Goal: Transaction & Acquisition: Purchase product/service

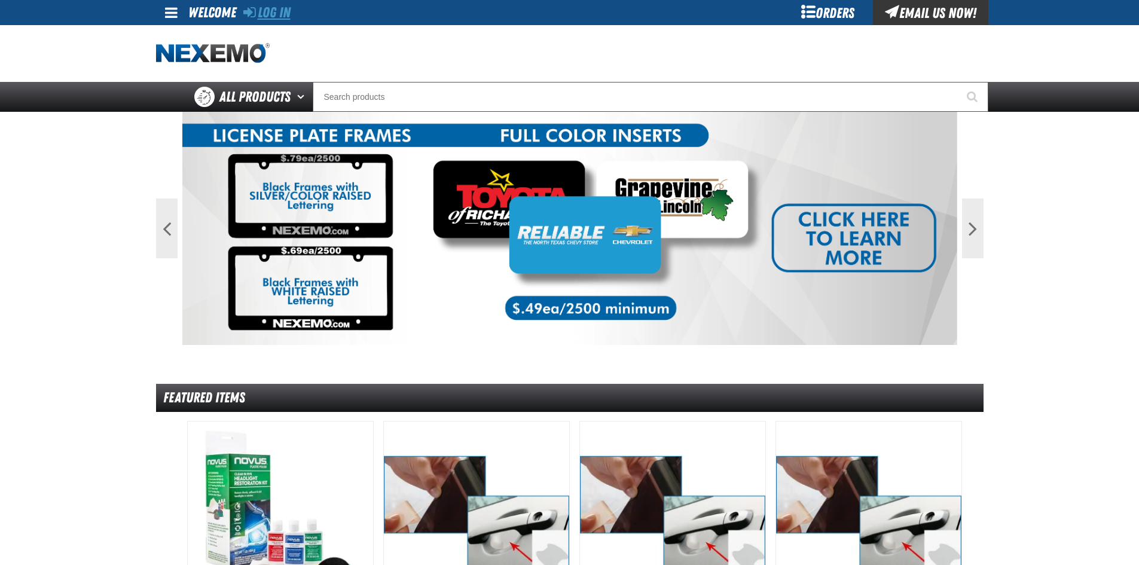
click at [268, 13] on link "Log In" at bounding box center [266, 12] width 47 height 17
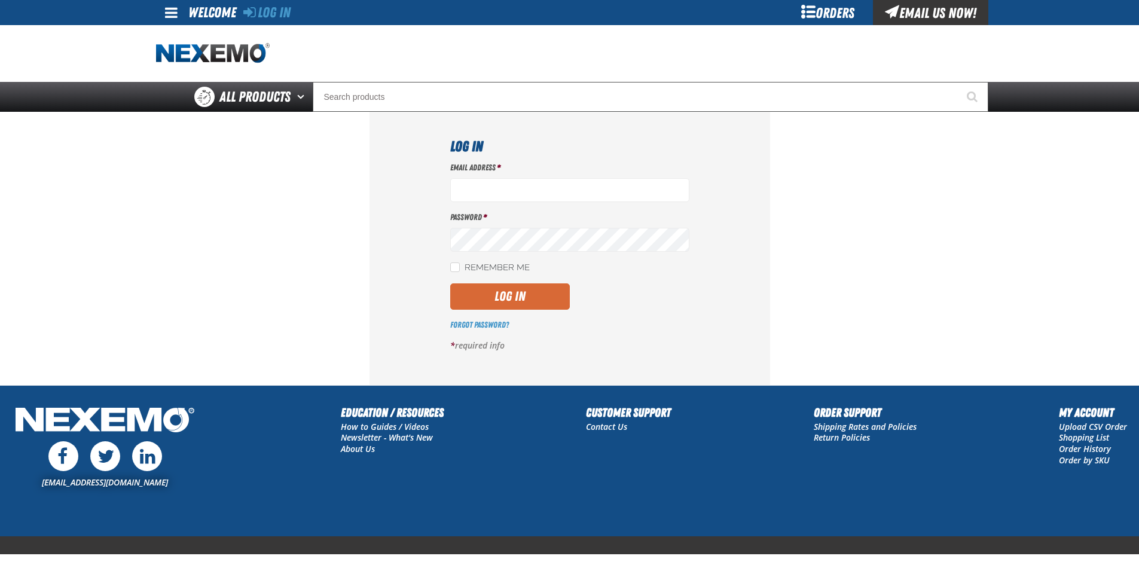
type input "[EMAIL_ADDRESS][DOMAIN_NAME]"
click at [507, 299] on button "Log In" at bounding box center [510, 296] width 120 height 26
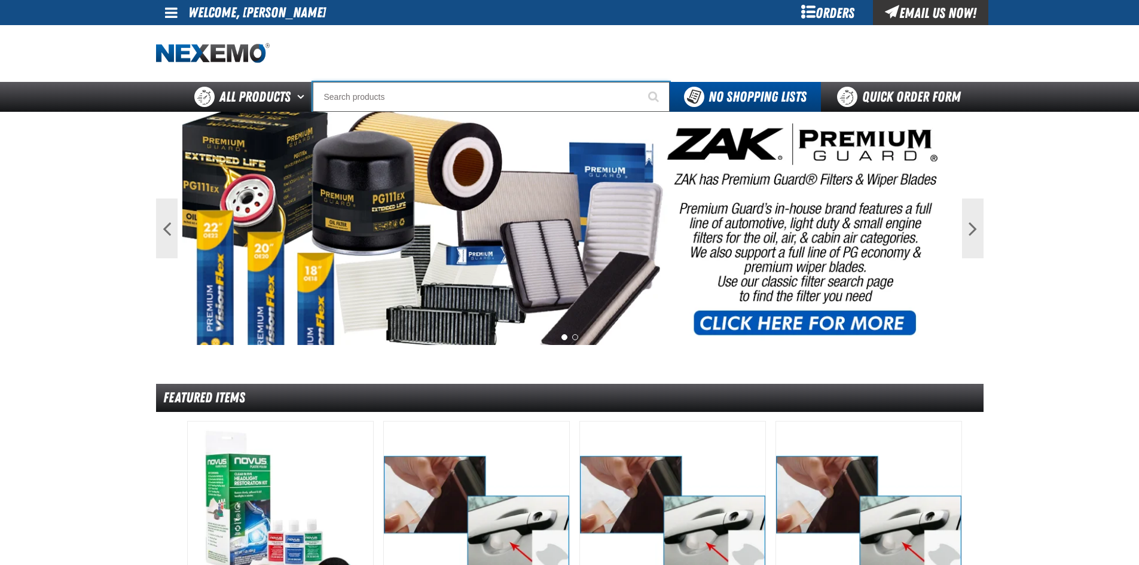
click at [449, 98] on input "Search" at bounding box center [491, 97] width 357 height 30
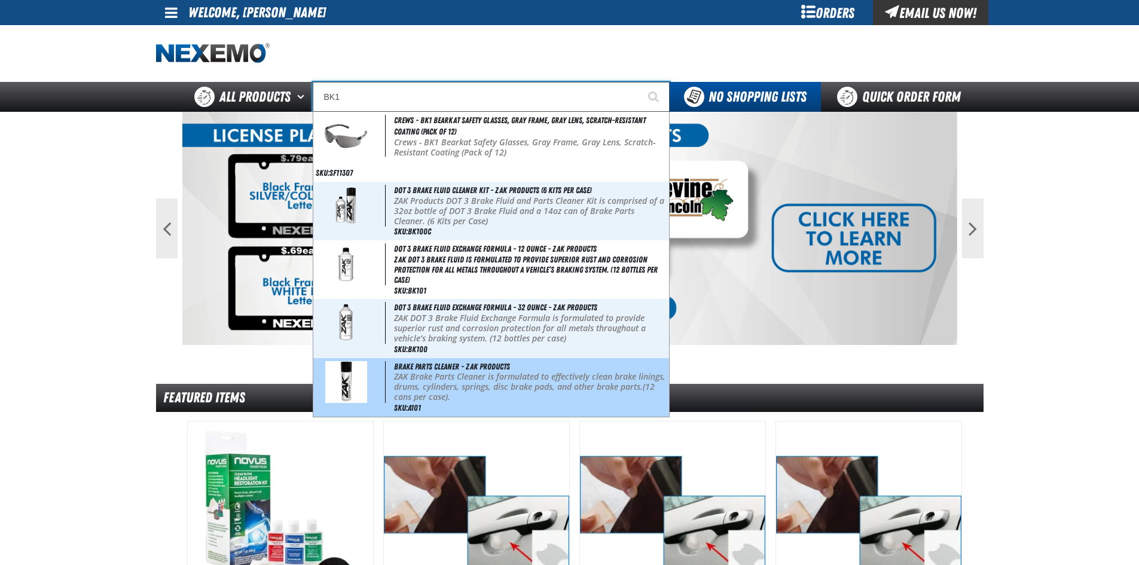
click at [405, 377] on p "ZAK Brake Parts Cleaner is formulated to effectively clean brake linings, drums…" at bounding box center [530, 387] width 273 height 30
type input "Brake Parts Cleaner - ZAK Products"
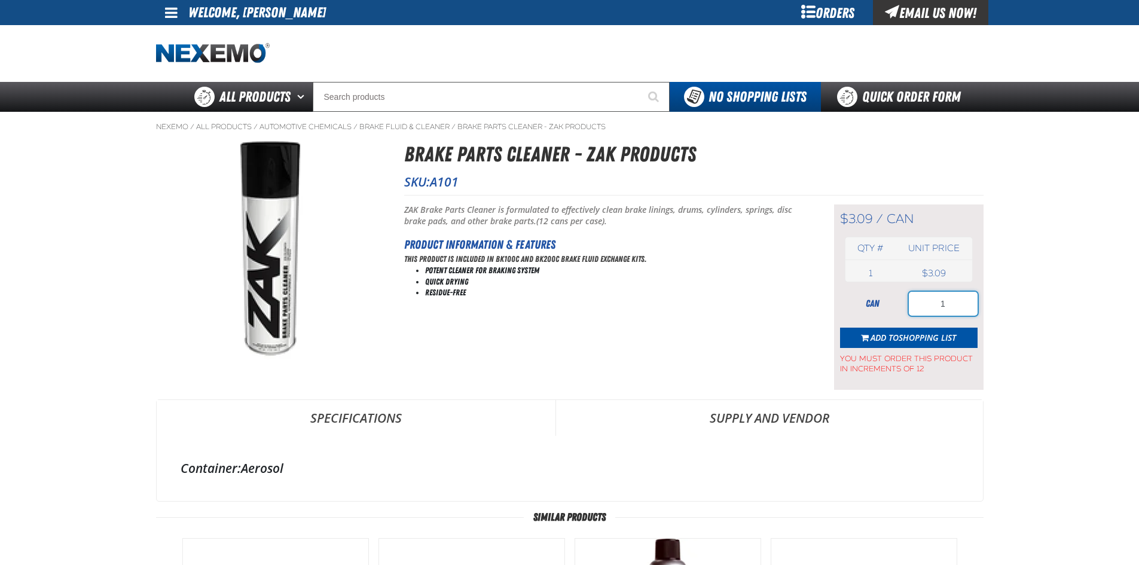
drag, startPoint x: 952, startPoint y: 306, endPoint x: 997, endPoint y: 308, distance: 44.9
click at [997, 308] on main "Nexemo / All Products / / / A101 1" at bounding box center [569, 486] width 1139 height 748
type input "72"
click at [926, 336] on span "Shopping List" at bounding box center [927, 337] width 57 height 11
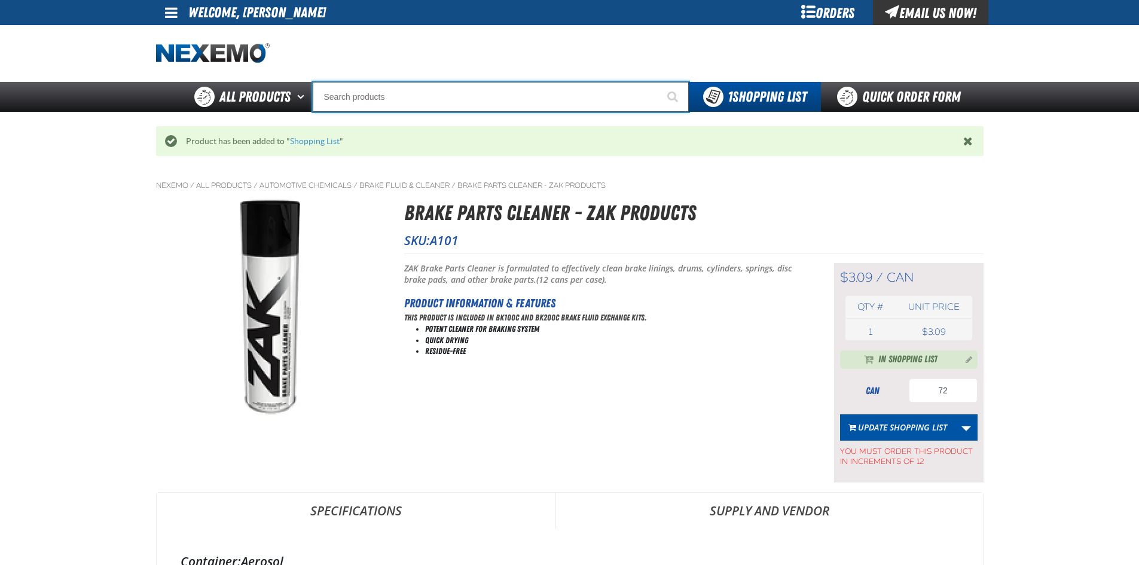
click at [376, 98] on input "Search" at bounding box center [501, 97] width 376 height 30
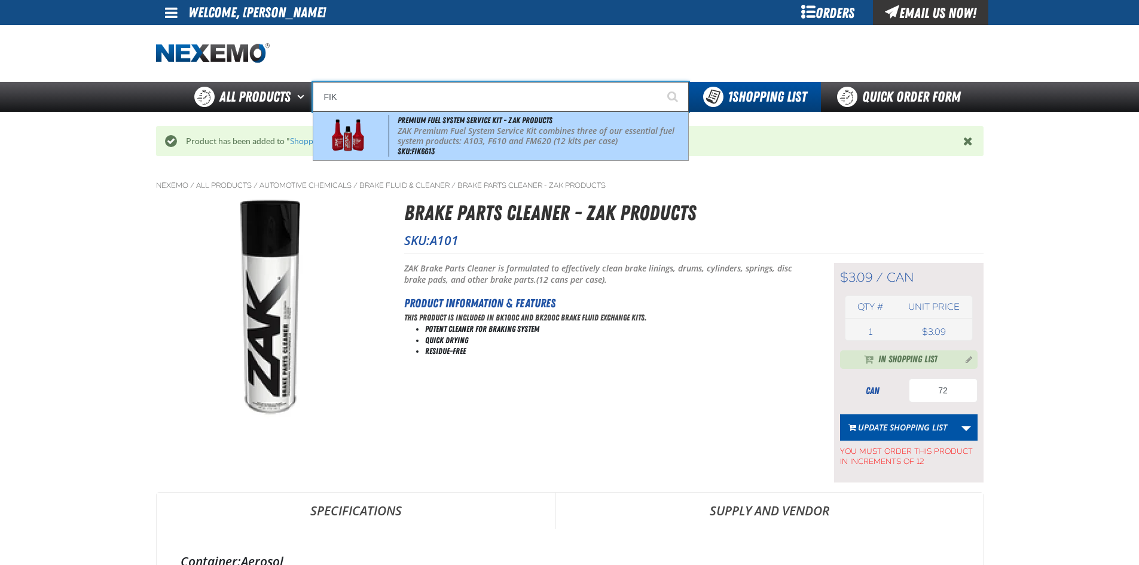
click at [358, 127] on img at bounding box center [348, 136] width 54 height 42
type input "Premium Fuel System Service Kit - ZAK Products"
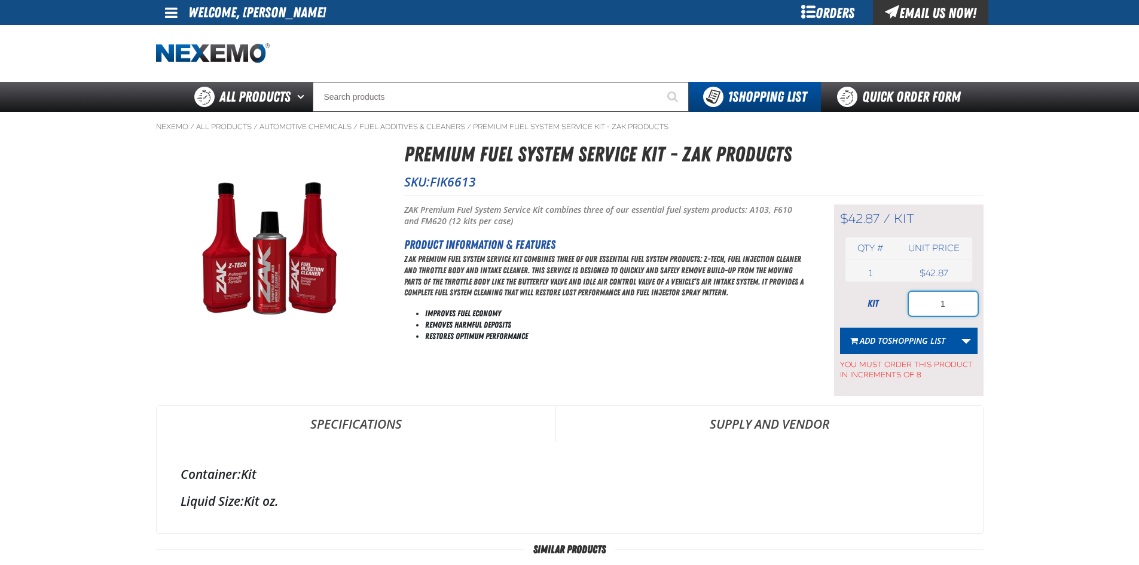
drag, startPoint x: 940, startPoint y: 304, endPoint x: 947, endPoint y: 304, distance: 6.6
click at [947, 304] on input "1" at bounding box center [943, 304] width 69 height 24
type input "24"
click at [903, 343] on span "Shopping List" at bounding box center [916, 340] width 57 height 11
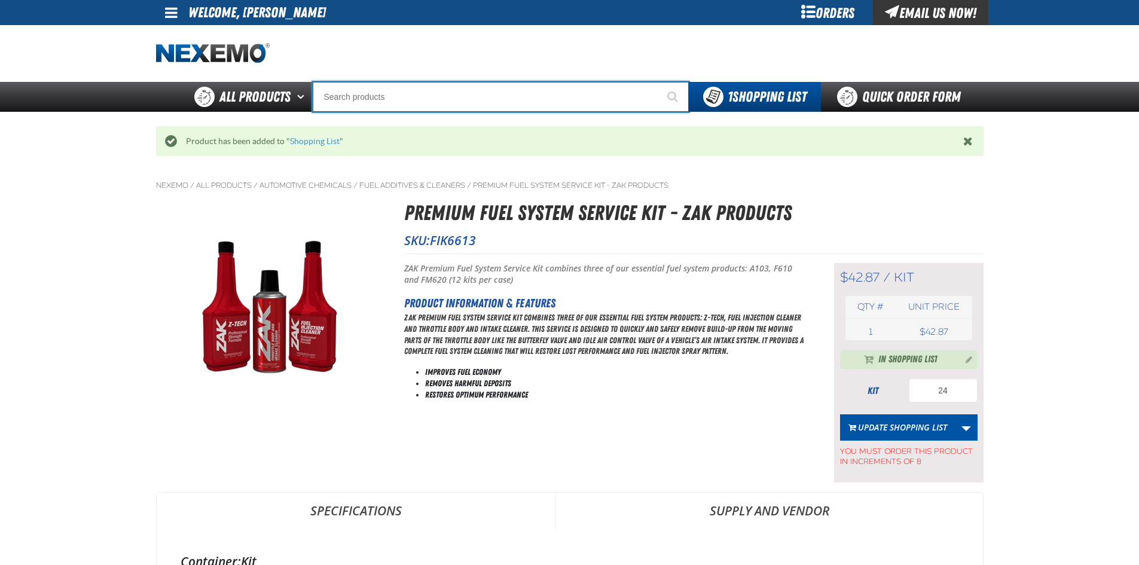
click at [388, 93] on input "Search" at bounding box center [501, 97] width 376 height 30
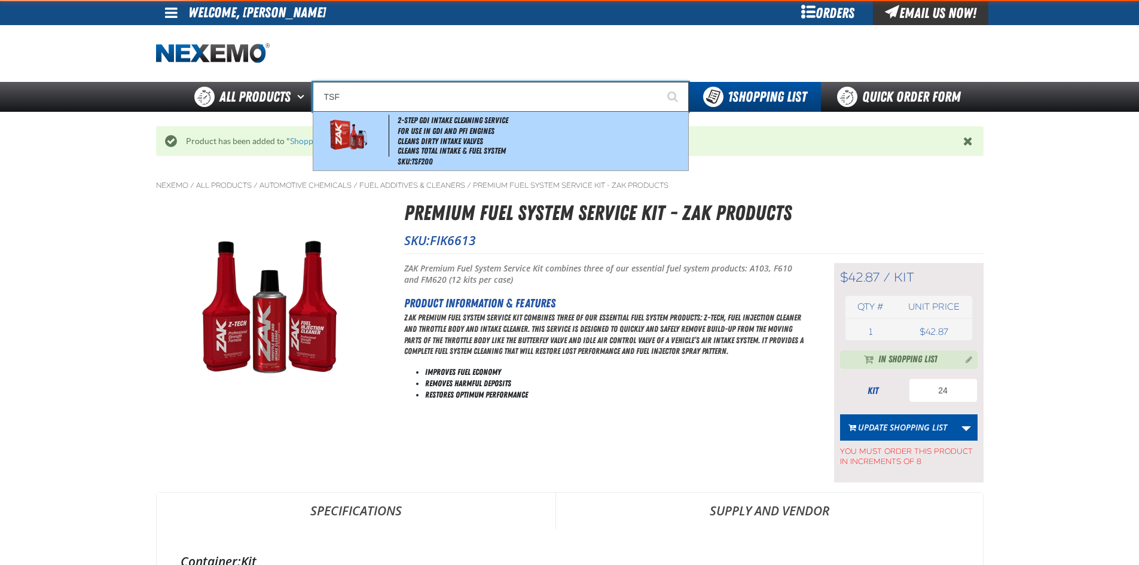
click at [372, 130] on img at bounding box center [348, 136] width 54 height 42
type input "2-Step GDI Intake Cleaning Service"
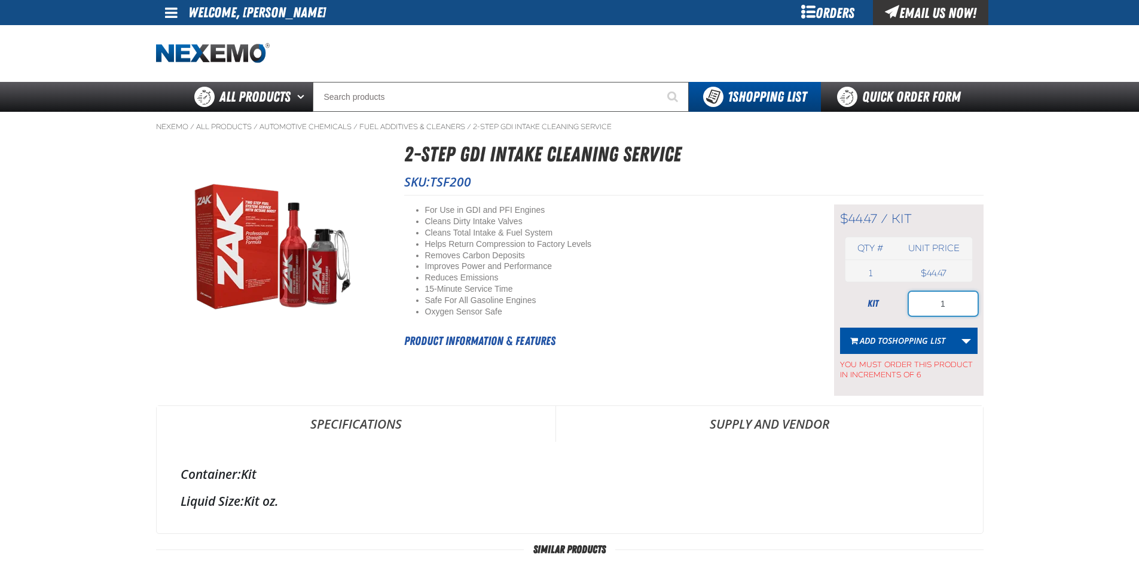
drag, startPoint x: 931, startPoint y: 298, endPoint x: 954, endPoint y: 302, distance: 23.6
click at [954, 302] on input "1" at bounding box center [943, 304] width 69 height 24
type input "36"
click at [913, 340] on span "Shopping List" at bounding box center [916, 340] width 57 height 11
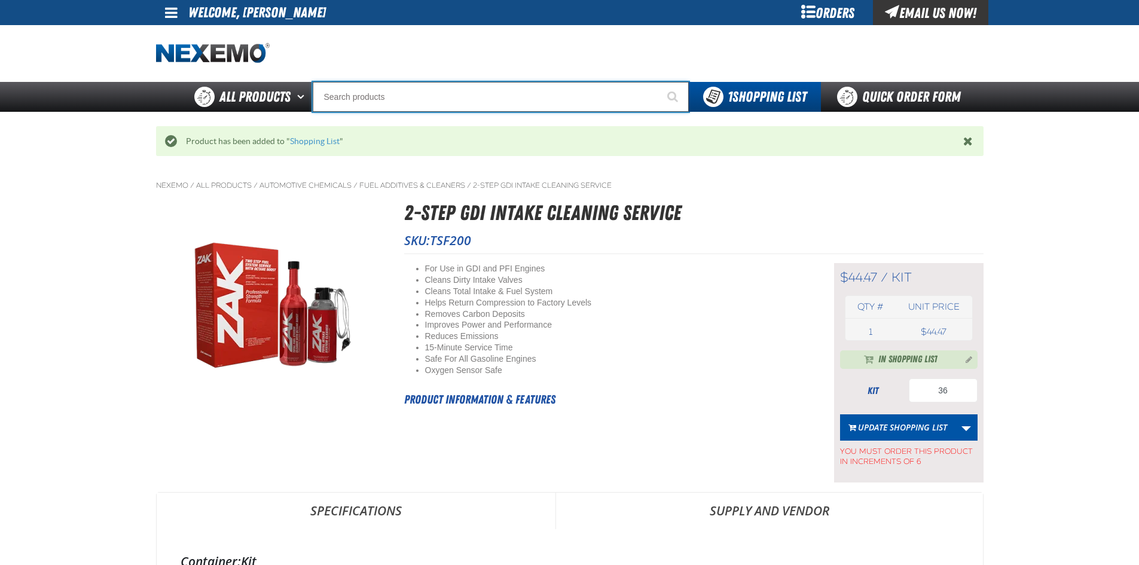
click at [367, 98] on input "Search" at bounding box center [501, 97] width 376 height 30
click at [394, 99] on input "Search" at bounding box center [501, 97] width 376 height 30
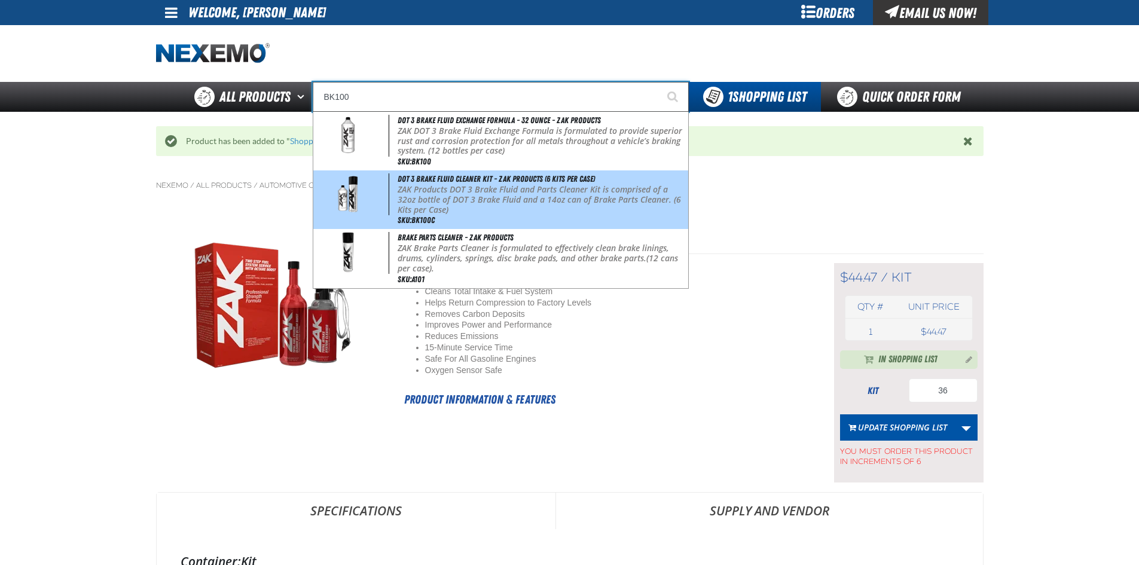
click at [385, 189] on span at bounding box center [353, 194] width 74 height 42
type input "DOT 3 Brake Fluid Cleaner Kit - ZAK Products (6 Kits per Case)"
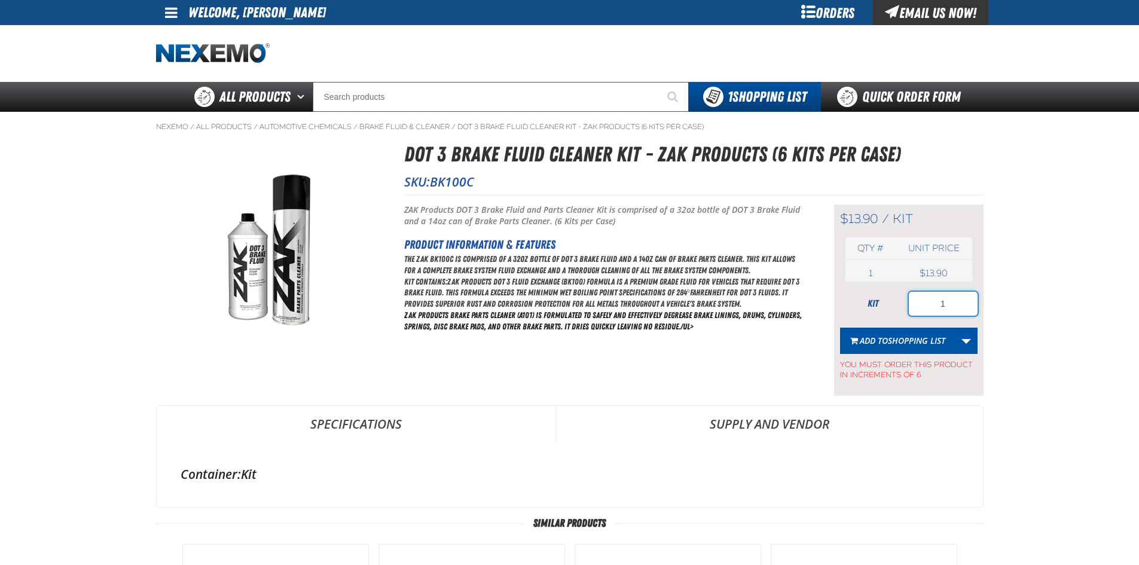
drag, startPoint x: 935, startPoint y: 301, endPoint x: 975, endPoint y: 300, distance: 39.5
click at [975, 300] on input "1" at bounding box center [943, 304] width 69 height 24
type input "36"
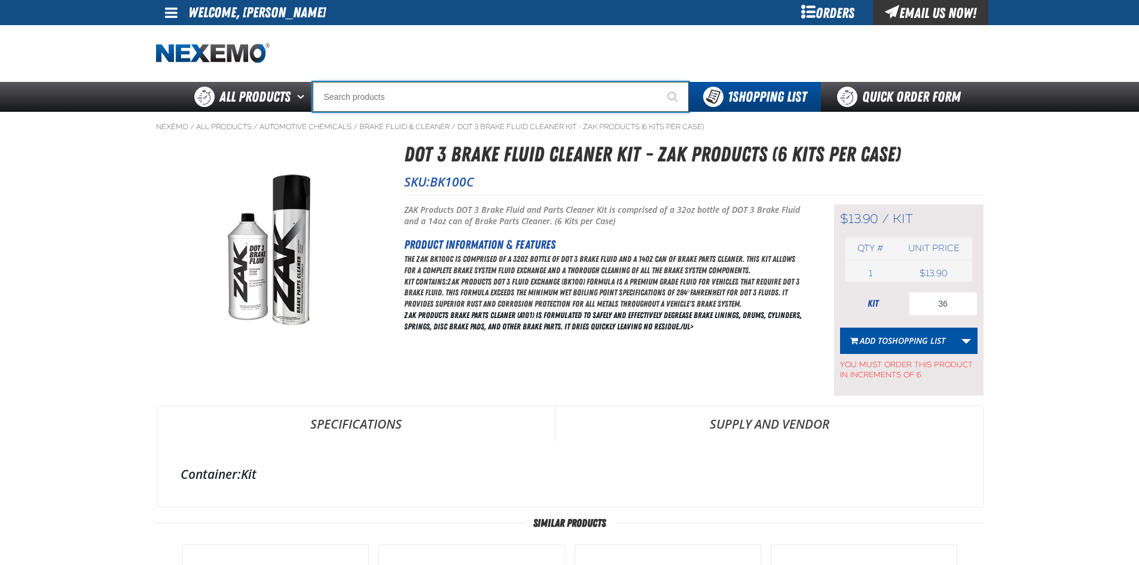
click at [453, 97] on input "Search" at bounding box center [501, 97] width 376 height 30
type input "K"
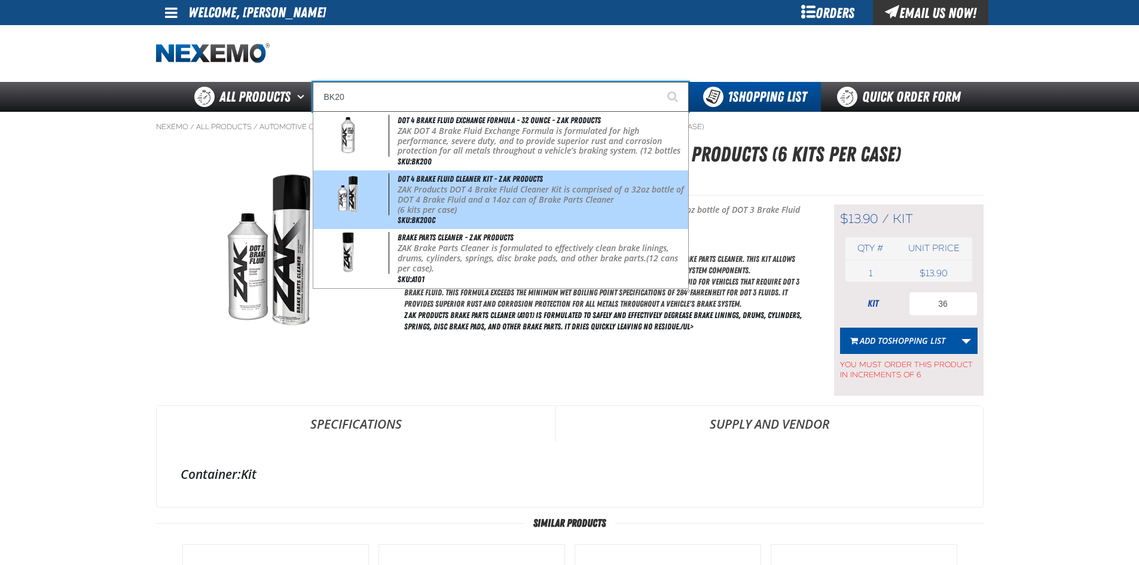
click at [380, 187] on span at bounding box center [353, 194] width 74 height 42
type input "DOT 4 Brake Fluid Cleaner Kit - ZAK Products"
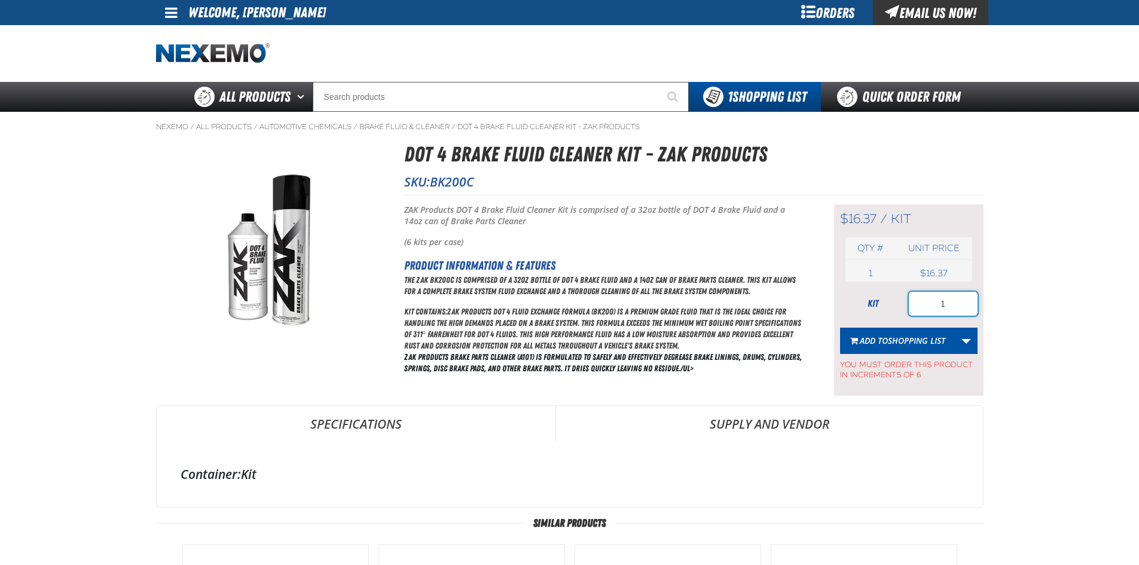
drag, startPoint x: 937, startPoint y: 303, endPoint x: 965, endPoint y: 306, distance: 28.3
click at [965, 306] on input "1" at bounding box center [943, 304] width 69 height 24
type input "18"
click at [901, 343] on span "Shopping List" at bounding box center [916, 340] width 57 height 11
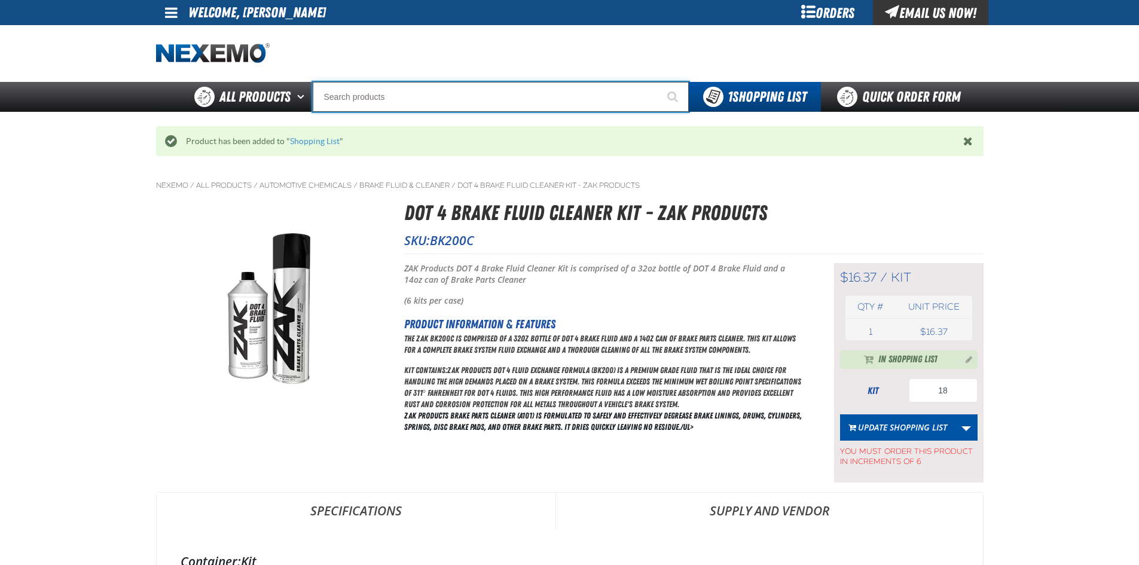
click at [391, 96] on input "Search" at bounding box center [501, 97] width 376 height 30
type input "R"
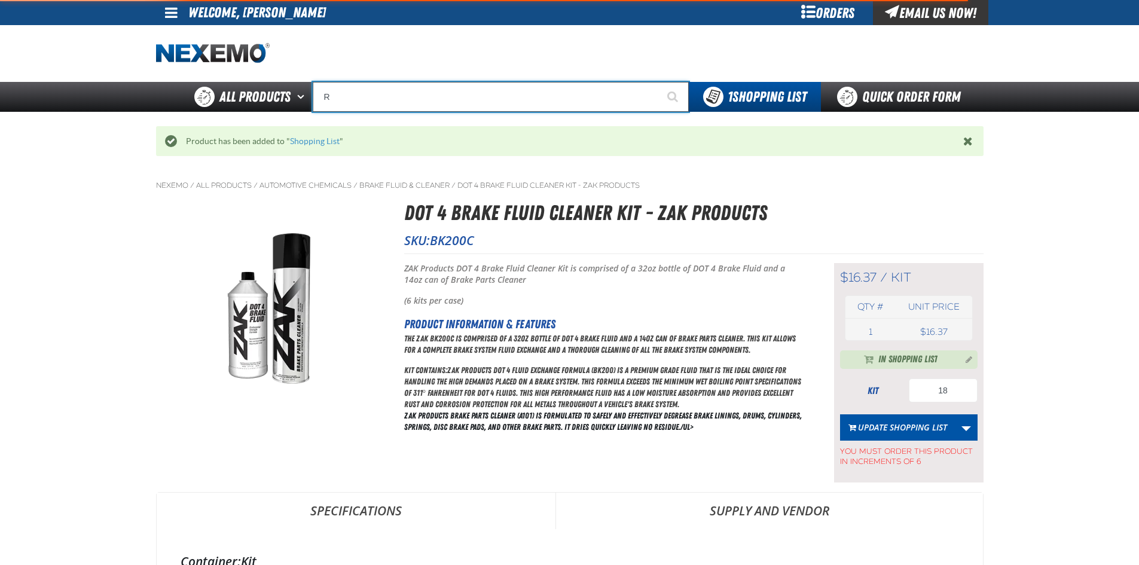
type input "ROADSIDE R"
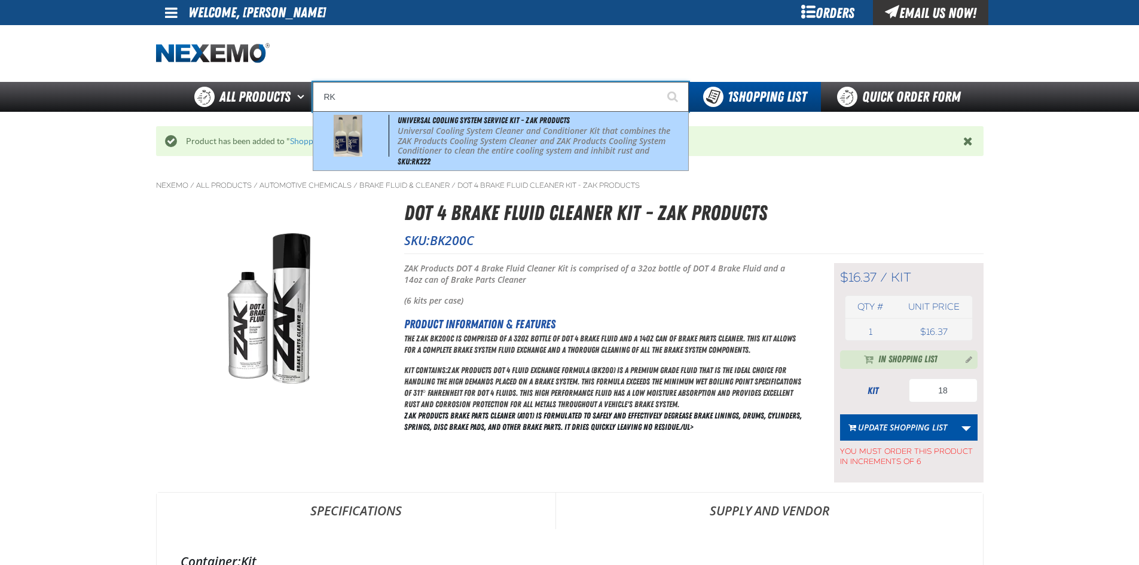
click at [375, 137] on span at bounding box center [353, 136] width 74 height 42
type input "Universal Cooling System Service Kit - ZAK Products"
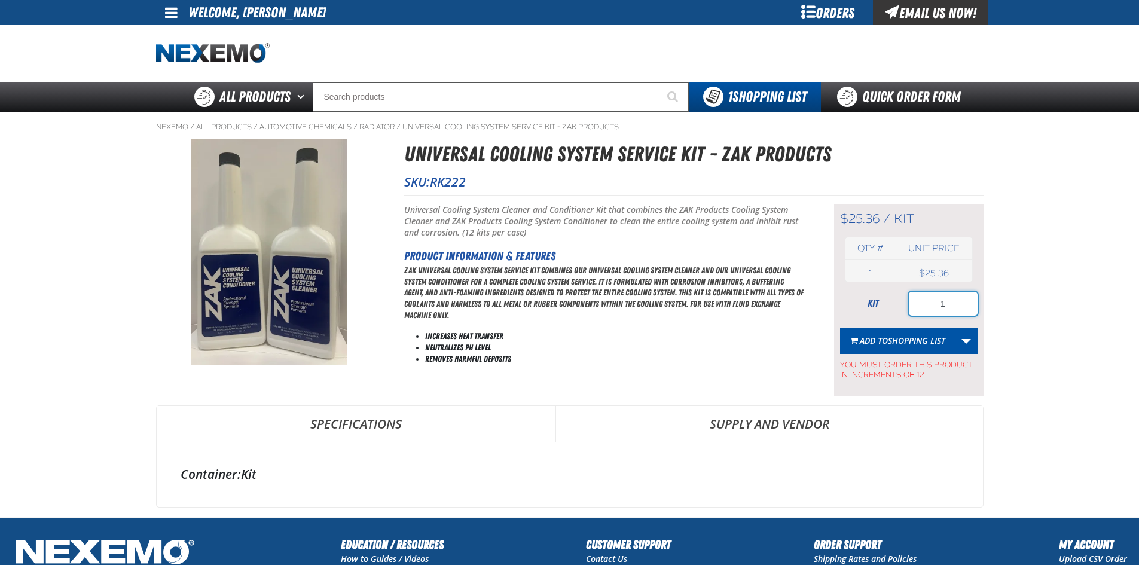
drag, startPoint x: 934, startPoint y: 305, endPoint x: 957, endPoint y: 304, distance: 23.4
click at [957, 304] on input "1" at bounding box center [943, 304] width 69 height 24
type input "12"
click at [915, 349] on button "Add to Shopping List" at bounding box center [897, 341] width 115 height 26
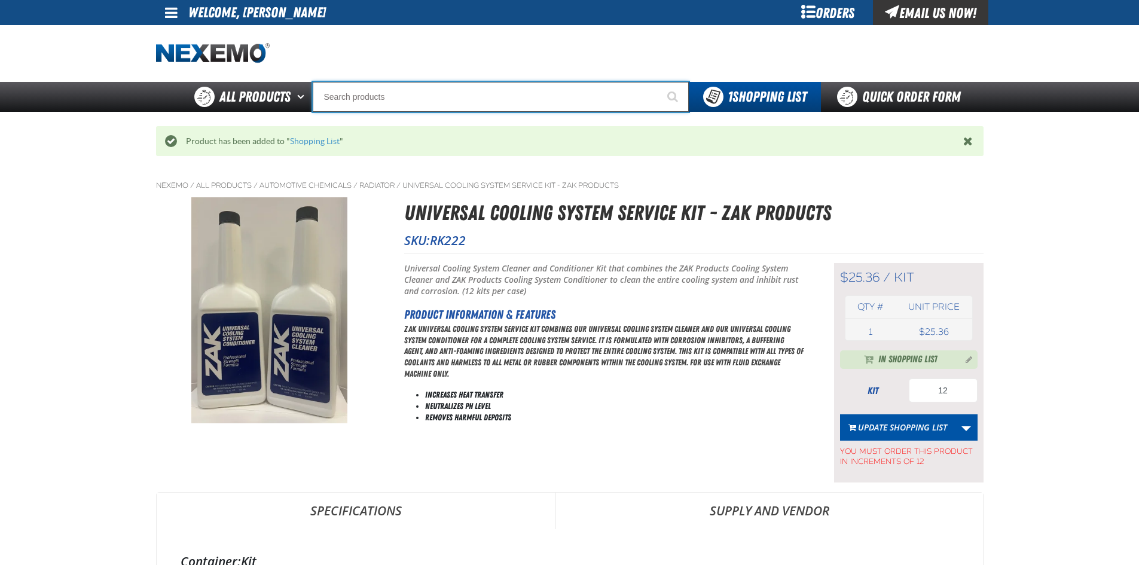
click at [427, 98] on input "Search" at bounding box center [501, 97] width 376 height 30
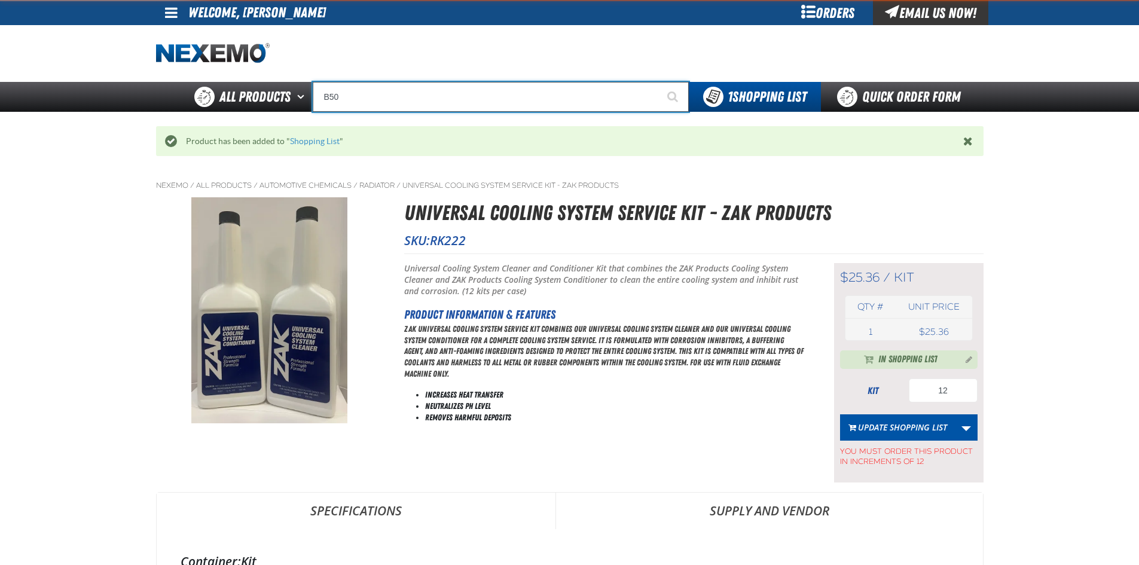
type input "B504"
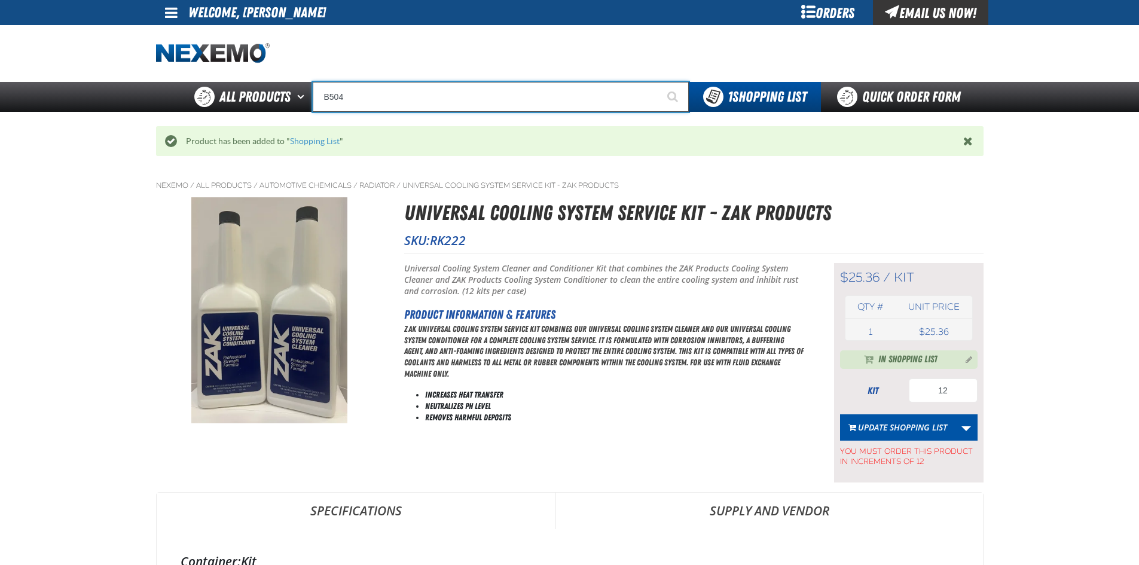
click at [427, 98] on input "B504" at bounding box center [501, 97] width 376 height 30
drag, startPoint x: 417, startPoint y: 89, endPoint x: 400, endPoint y: 98, distance: 19.3
click at [416, 89] on input "B504" at bounding box center [501, 97] width 376 height 30
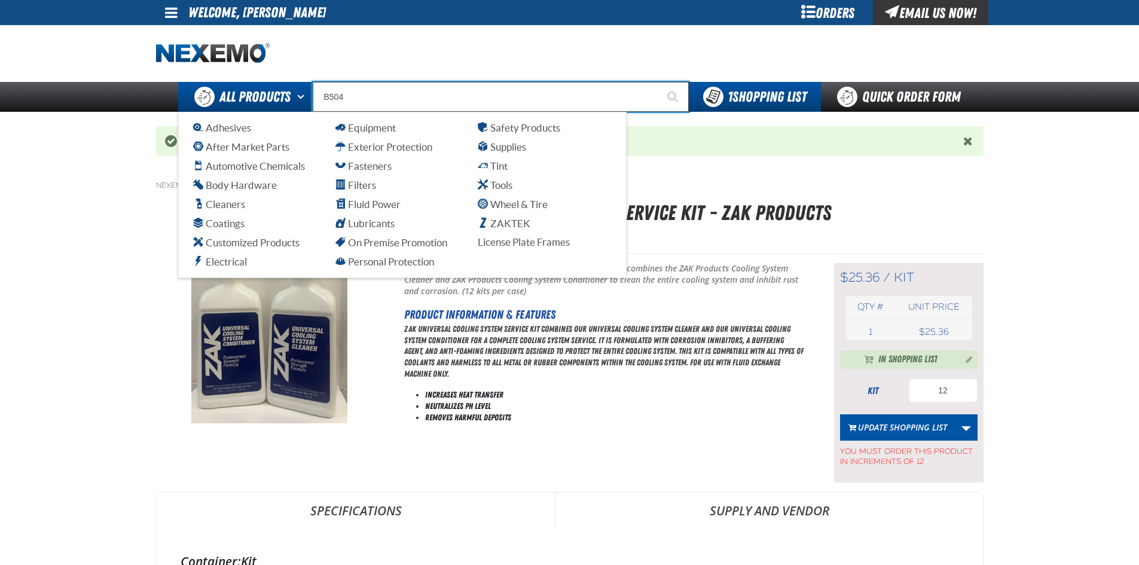
drag, startPoint x: 400, startPoint y: 98, endPoint x: 239, endPoint y: 106, distance: 161.1
click at [239, 106] on div "Back All Products Adhesives After Market Parts Automotive Chemicals Body Hardwa…" at bounding box center [569, 97] width 837 height 30
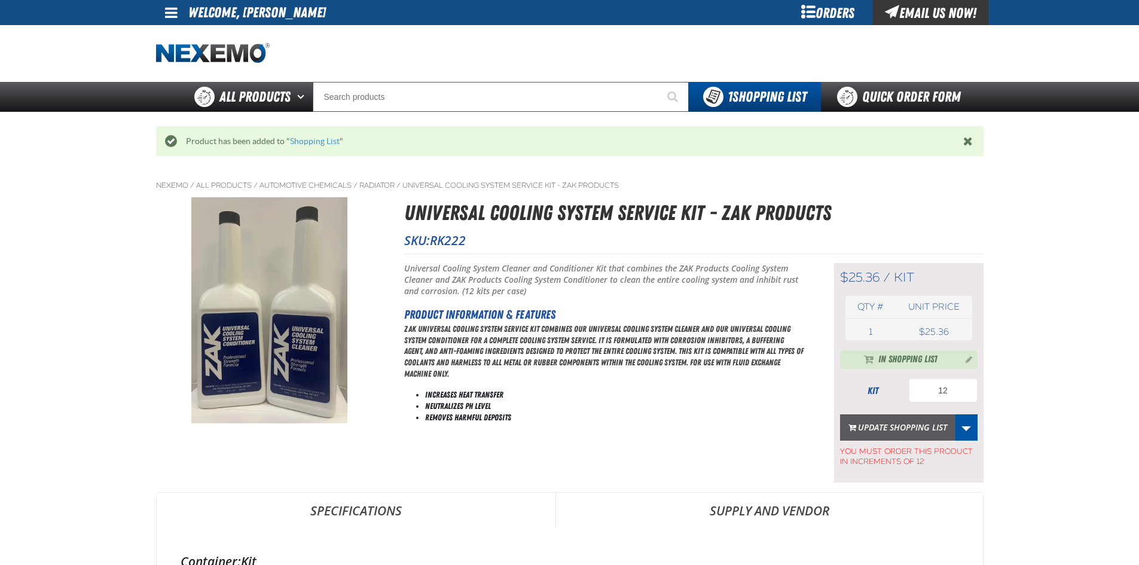
click at [899, 427] on button "Update Shopping List" at bounding box center [897, 427] width 115 height 26
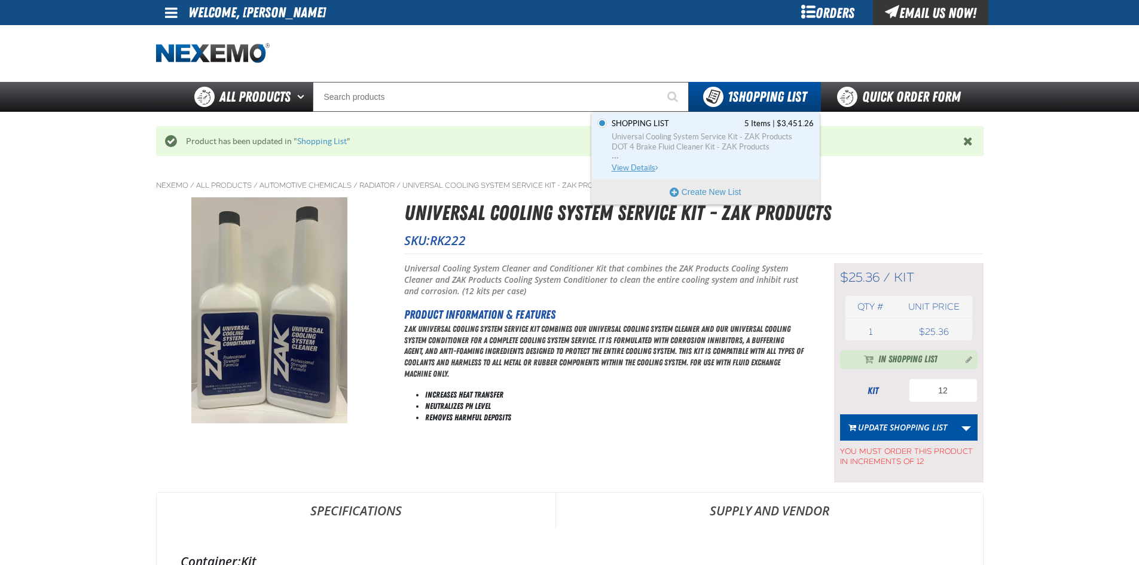
click at [736, 136] on span "Universal Cooling System Service Kit - ZAK Products" at bounding box center [713, 137] width 202 height 11
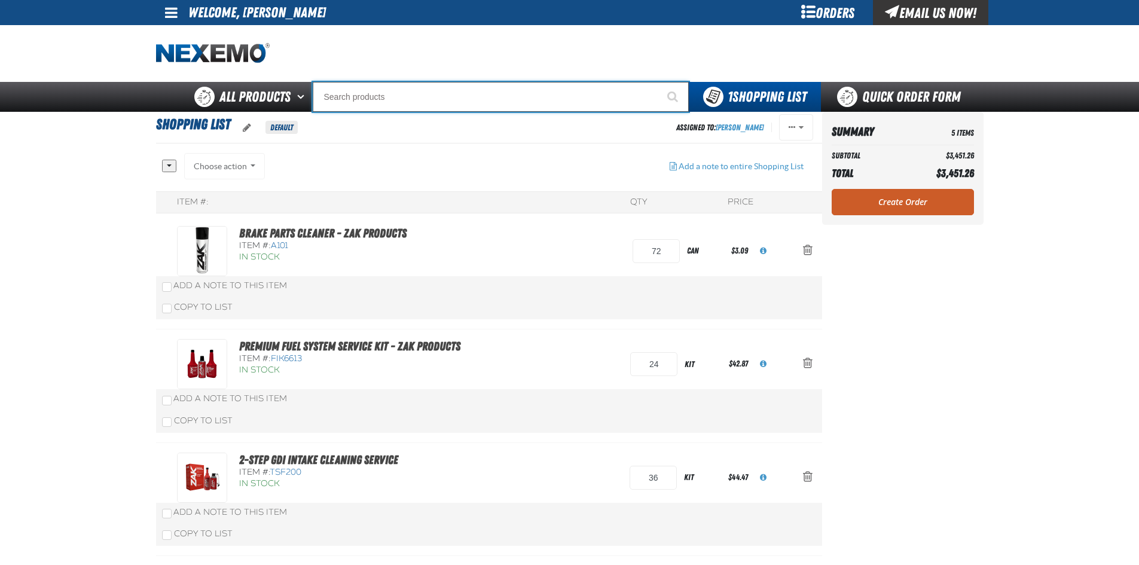
click at [383, 106] on input "Search" at bounding box center [501, 97] width 376 height 30
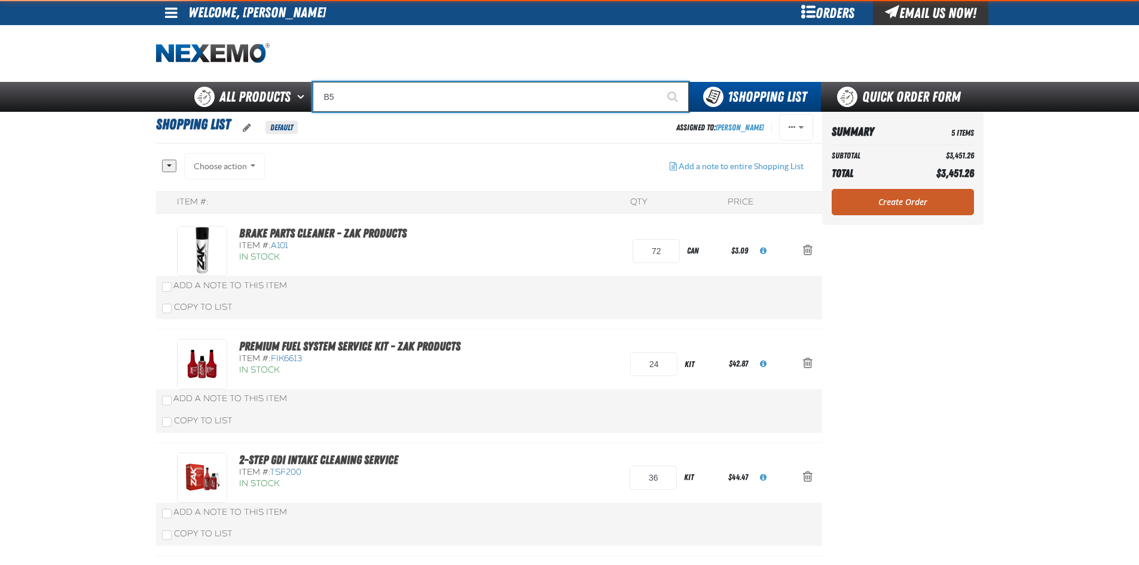
type input "B"
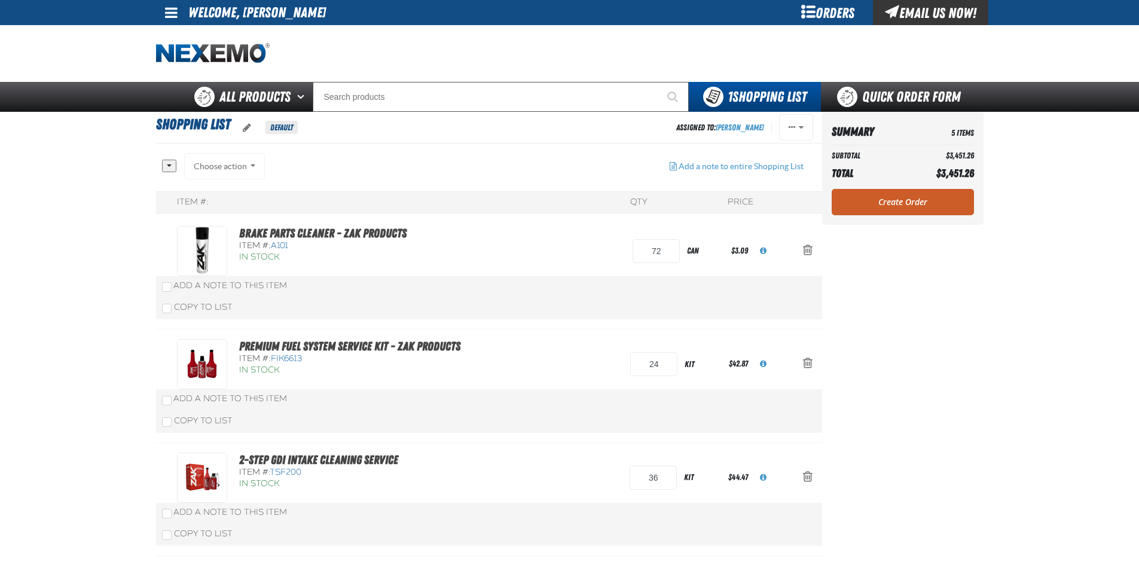
click at [401, 112] on div "Shopping List Default" at bounding box center [416, 127] width 520 height 31
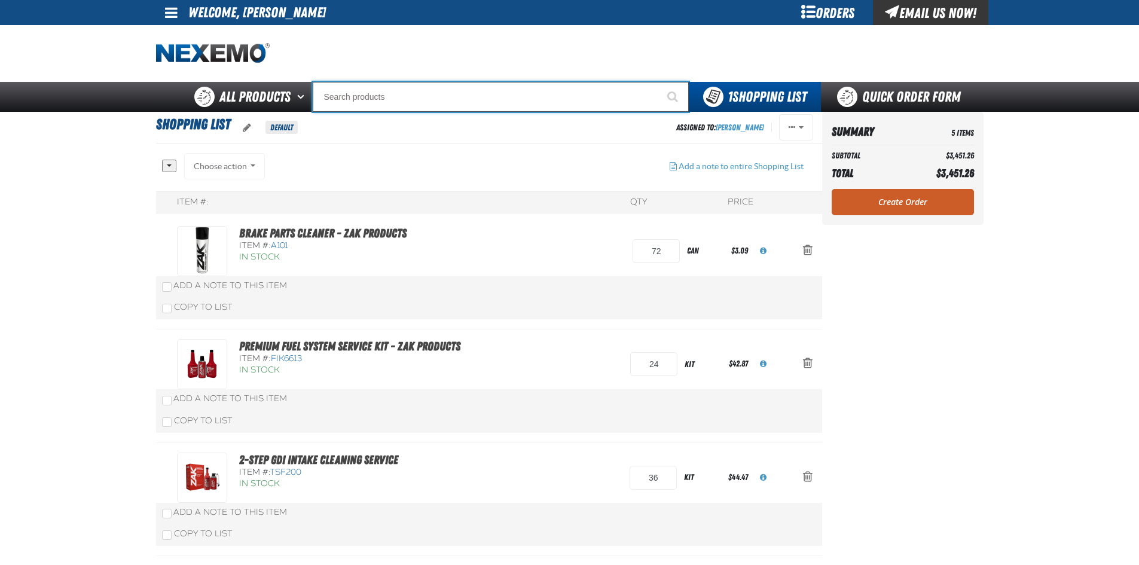
click at [405, 108] on input "Search" at bounding box center [501, 97] width 376 height 30
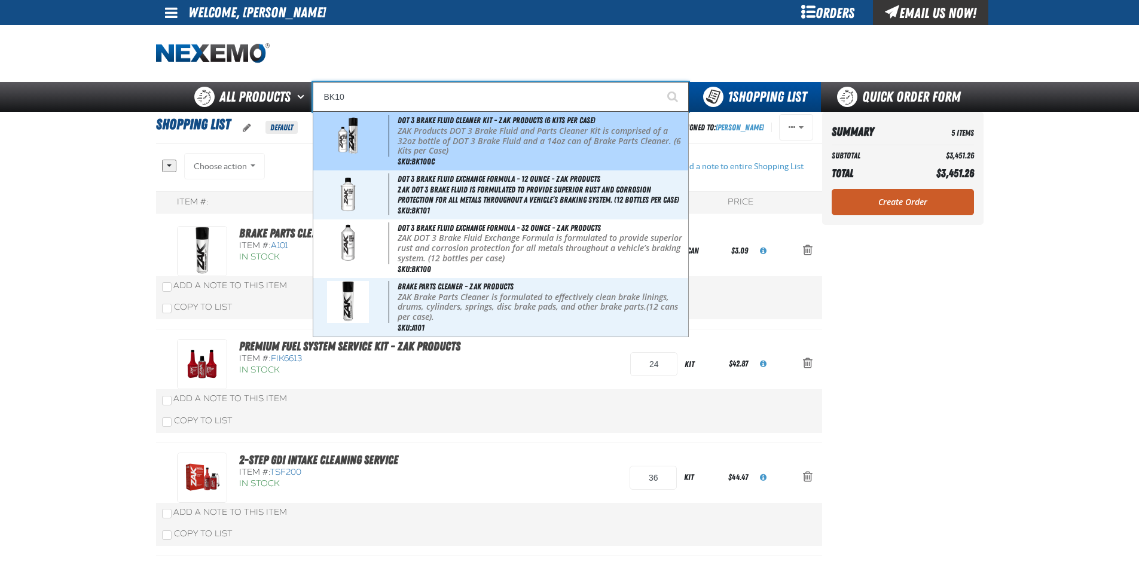
click at [368, 135] on img at bounding box center [348, 136] width 54 height 42
type input "DOT 3 Brake Fluid Cleaner Kit - ZAK Products (6 Kits per Case)"
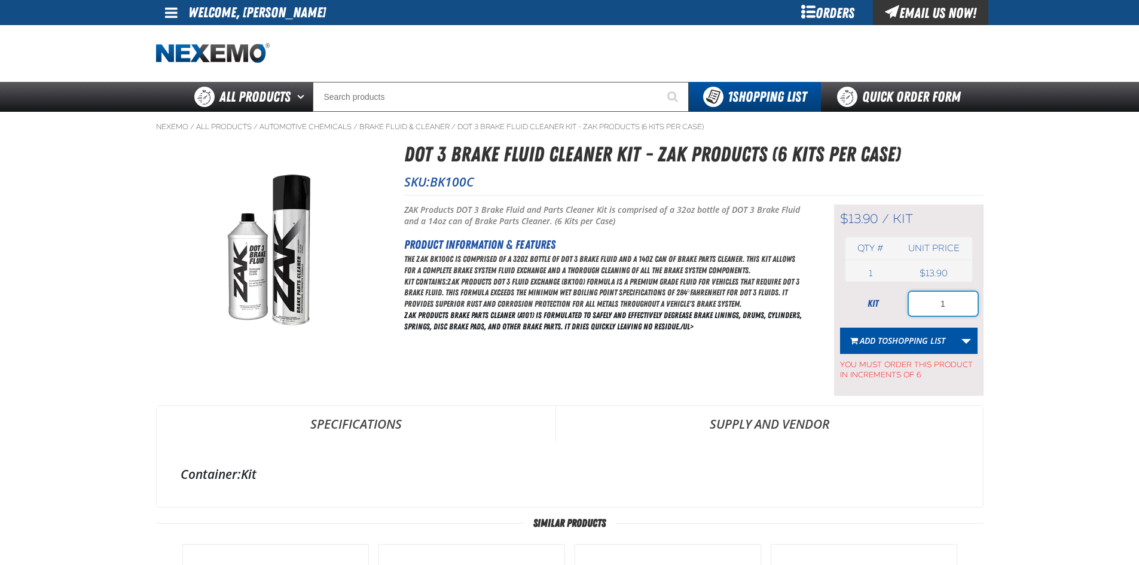
drag, startPoint x: 928, startPoint y: 306, endPoint x: 991, endPoint y: 313, distance: 63.8
click at [991, 313] on main "Nexemo / All Products / / / BK100C" at bounding box center [569, 505] width 1139 height 787
type input "24"
click at [898, 332] on button "Add to Shopping List" at bounding box center [897, 341] width 115 height 26
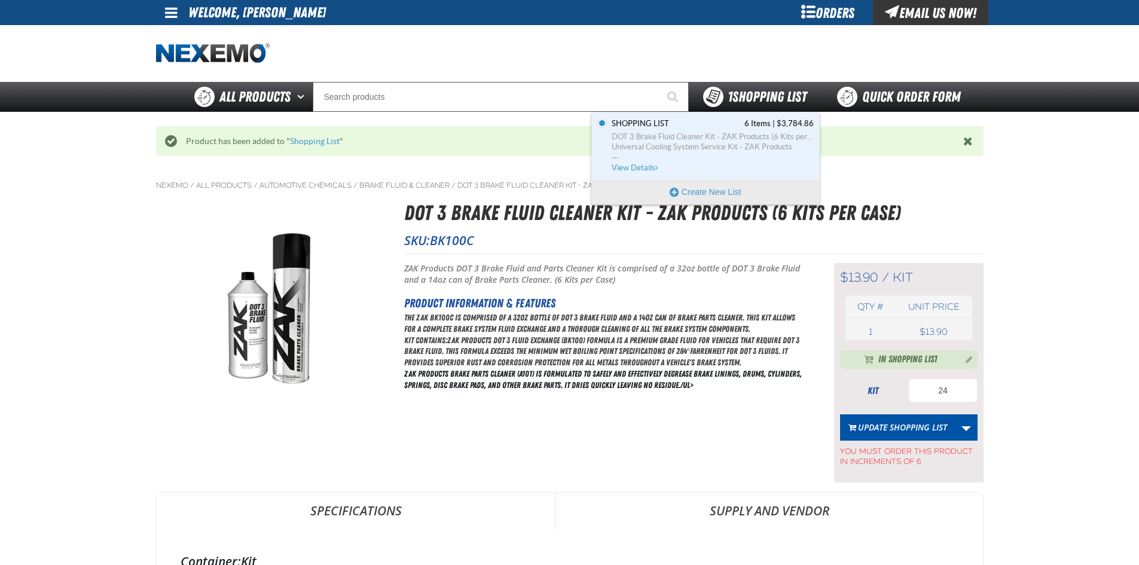
click at [757, 85] on div "1 Shopping List" at bounding box center [755, 97] width 132 height 30
click at [734, 111] on div "1 Shopping List" at bounding box center [755, 97] width 132 height 30
click at [725, 135] on span "DOT 3 Brake Fluid Cleaner Kit - ZAK Products (6 Kits per Case)" at bounding box center [713, 137] width 202 height 11
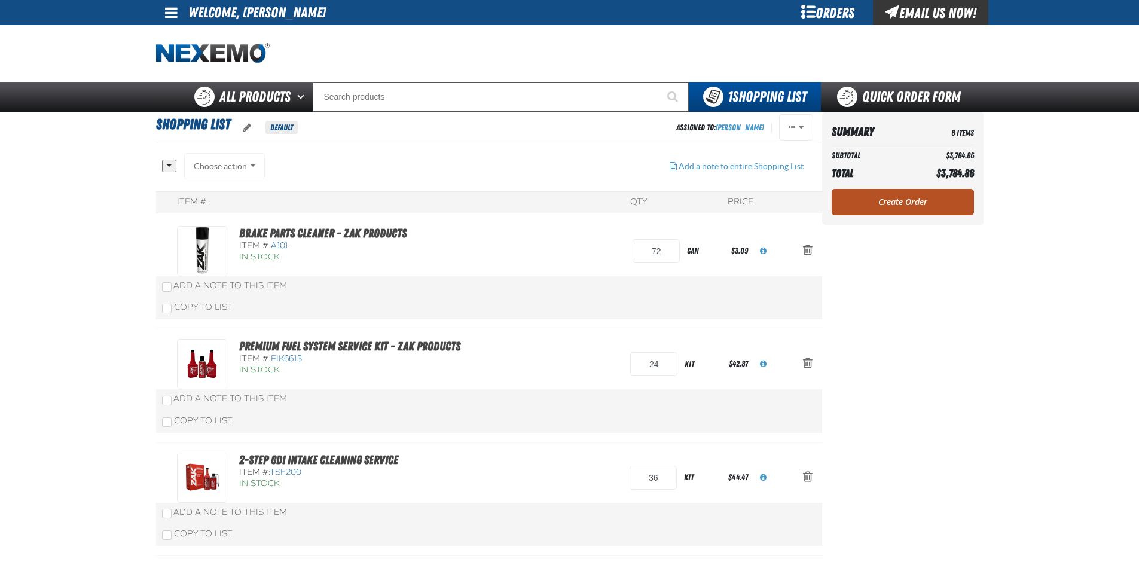
click at [911, 206] on link "Create Order" at bounding box center [903, 202] width 142 height 26
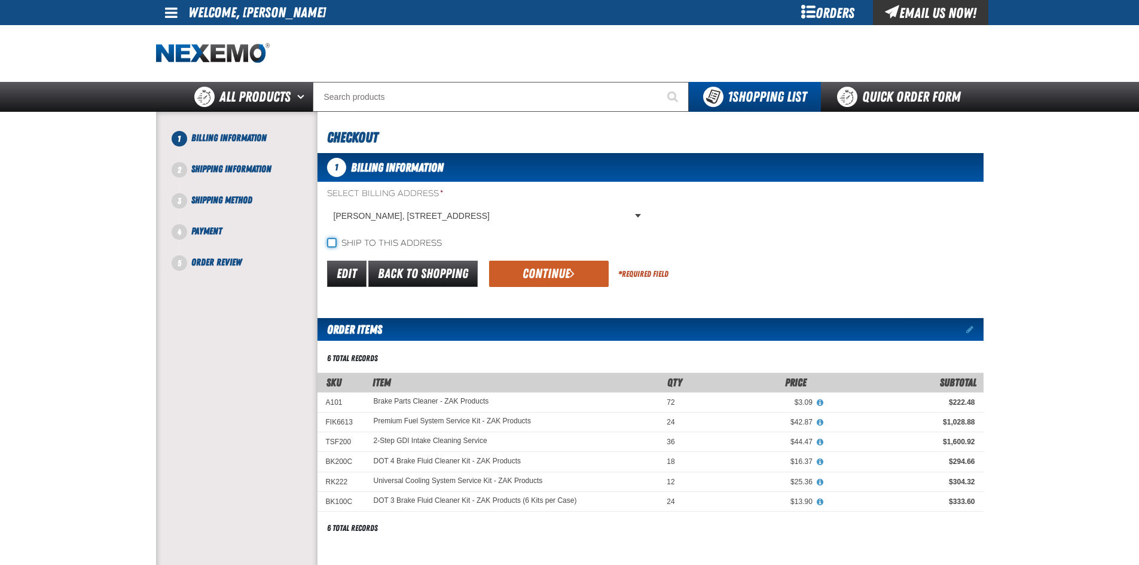
click at [332, 243] on input "Ship to this address" at bounding box center [332, 243] width 10 height 10
checkbox input "true"
click at [552, 275] on button "Continue" at bounding box center [549, 274] width 120 height 26
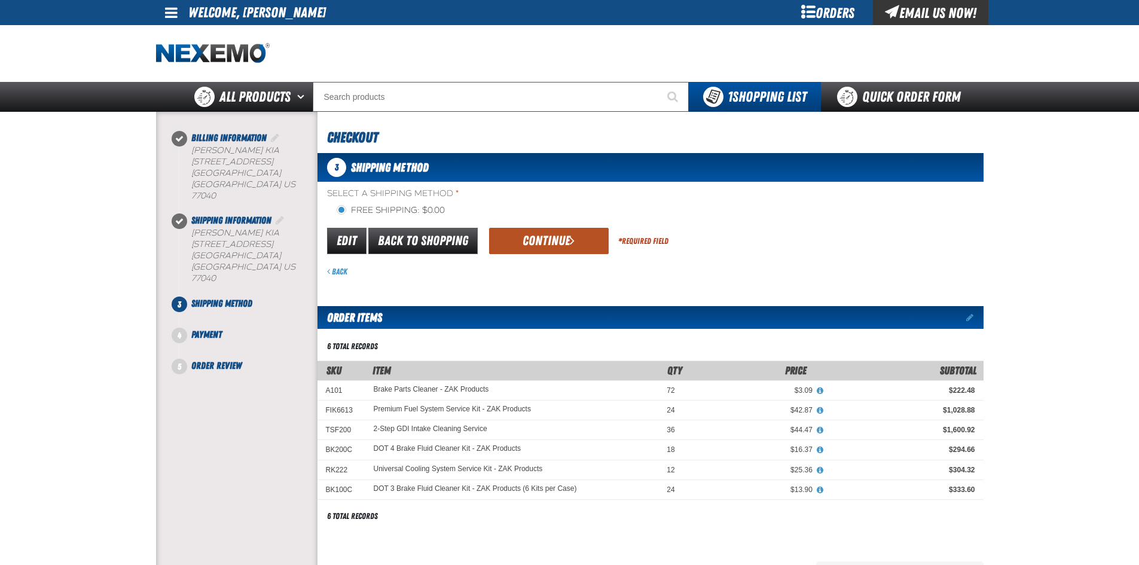
click at [559, 250] on button "Continue" at bounding box center [549, 241] width 120 height 26
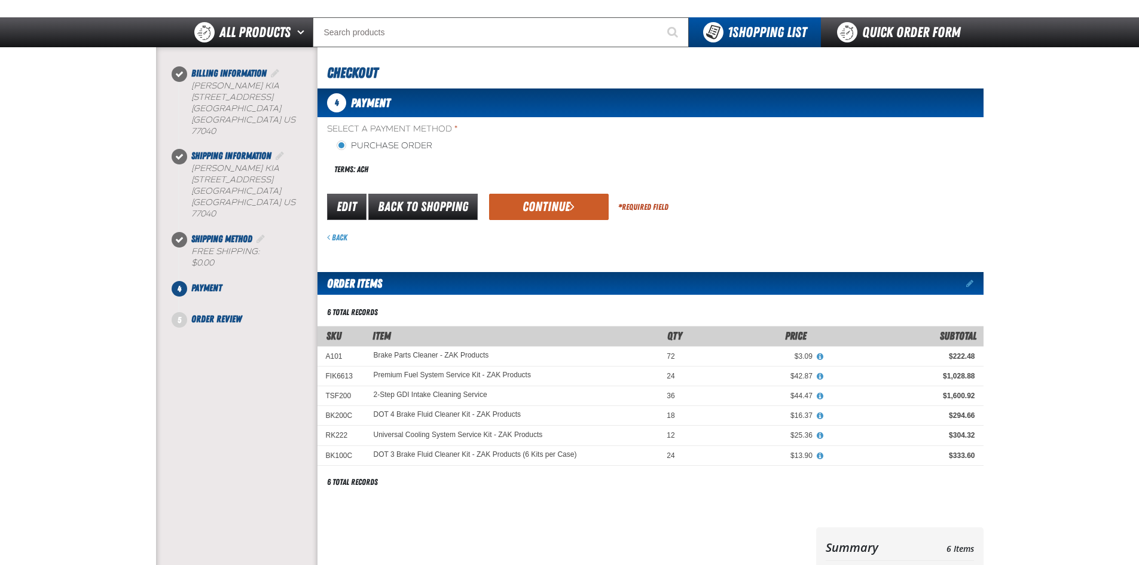
scroll to position [60, 0]
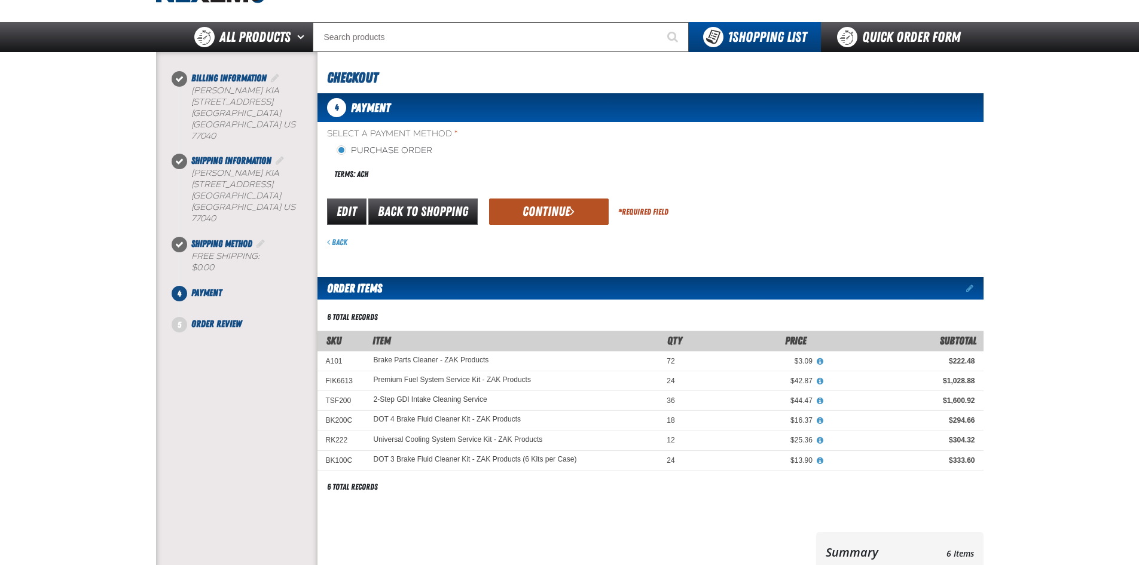
click at [534, 215] on button "Continue" at bounding box center [549, 212] width 120 height 26
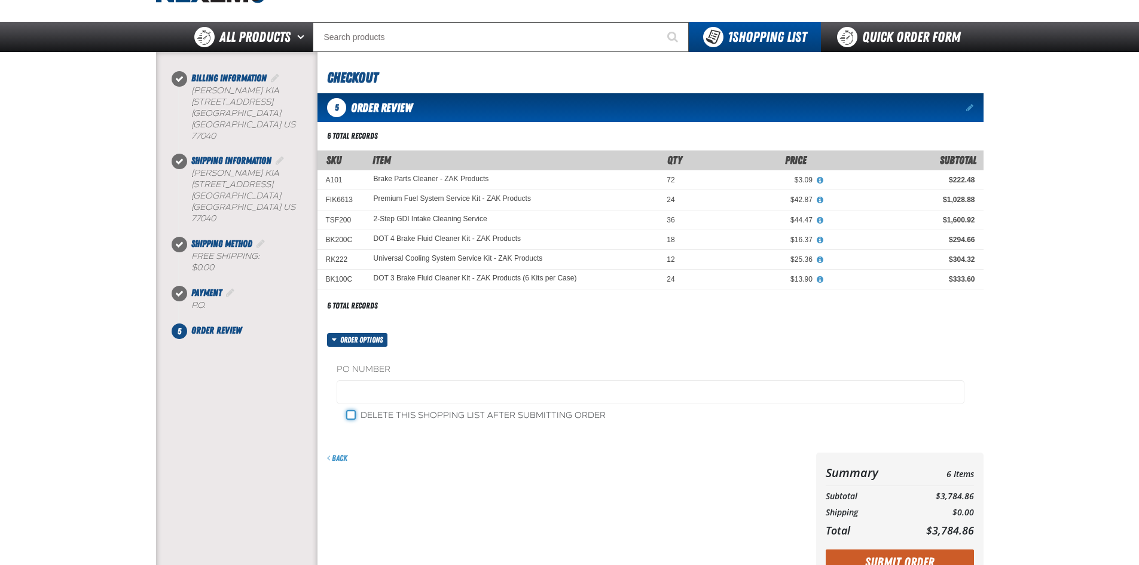
click at [351, 417] on input "Delete this shopping list after submitting order" at bounding box center [351, 415] width 10 height 10
checkbox input "true"
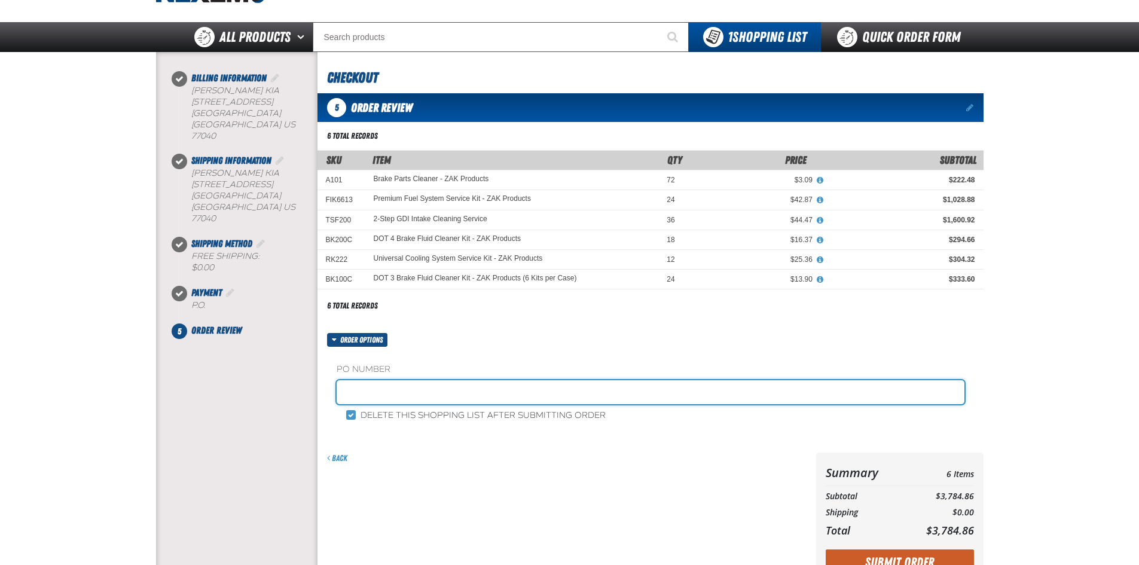
click at [358, 389] on input "text" at bounding box center [651, 392] width 628 height 24
type input "KZ9225"
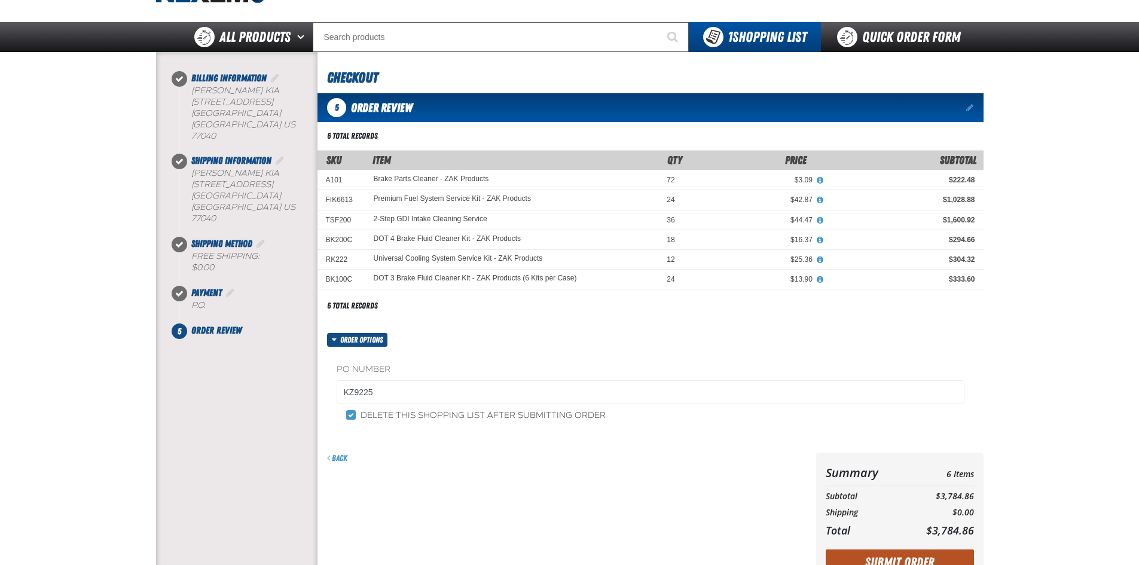
click at [937, 560] on button "Submit Order" at bounding box center [900, 563] width 148 height 26
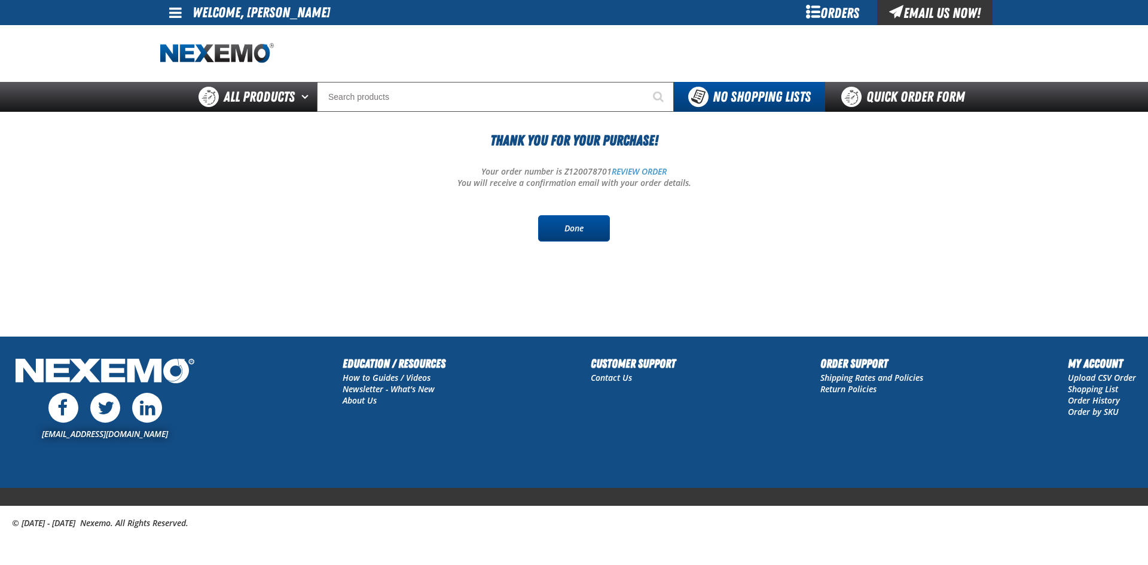
click at [581, 236] on link "Done" at bounding box center [574, 228] width 72 height 26
